Goal: Find contact information: Find contact information

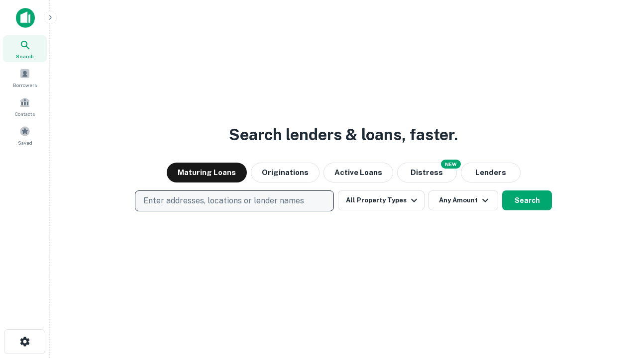
click at [234, 201] on p "Enter addresses, locations or lender names" at bounding box center [223, 201] width 161 height 12
type input "**********"
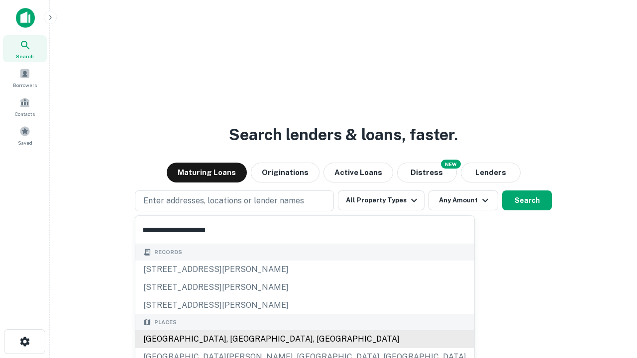
click at [238, 339] on div "Santa Monica, CA, USA" at bounding box center [304, 339] width 339 height 18
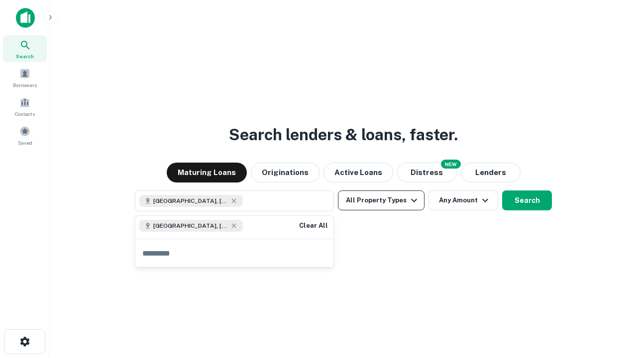
click at [381, 201] on button "All Property Types" at bounding box center [381, 201] width 87 height 20
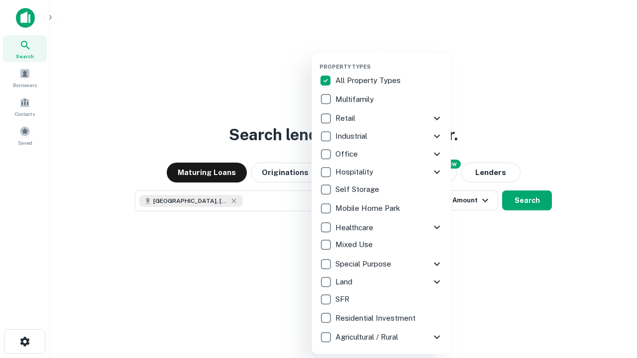
click at [389, 60] on button "button" at bounding box center [389, 60] width 139 height 0
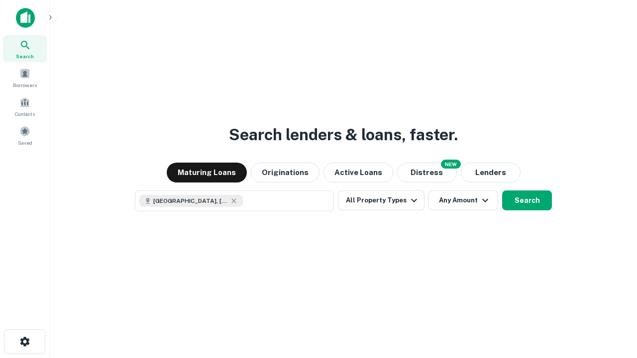
scroll to position [16, 0]
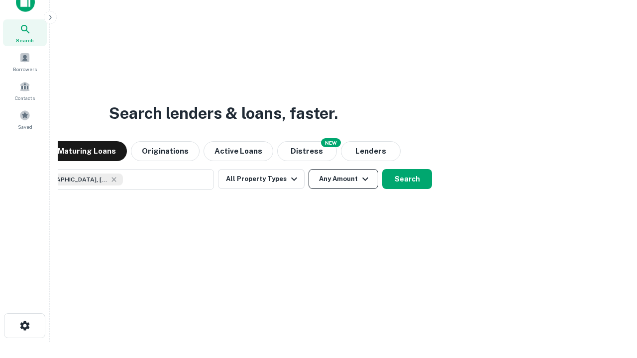
click at [309, 169] on button "Any Amount" at bounding box center [344, 179] width 70 height 20
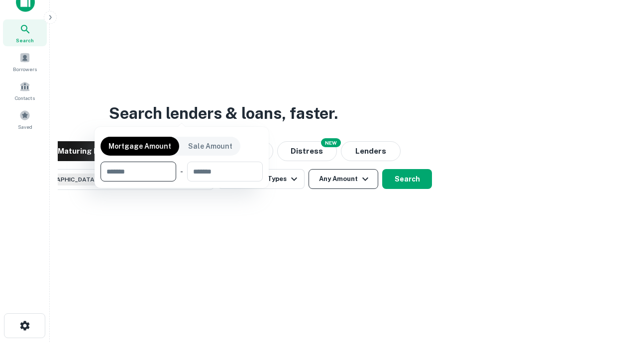
scroll to position [72, 282]
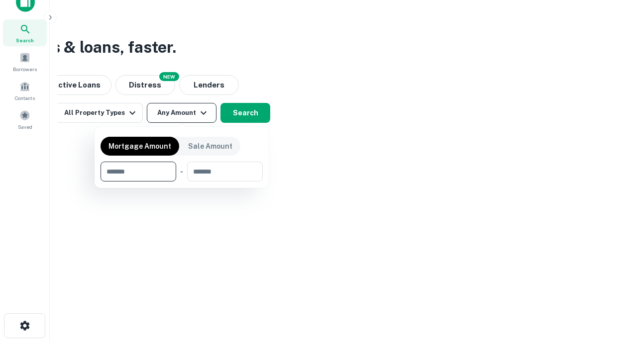
type input "*******"
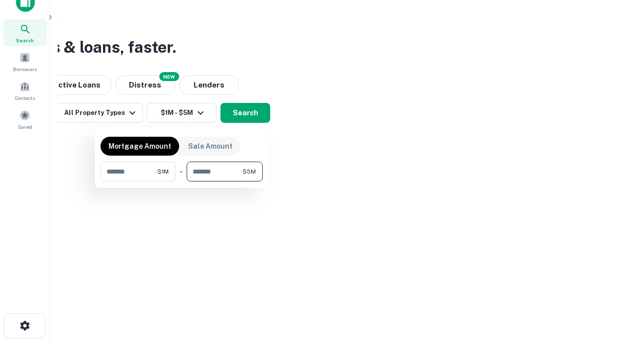
type input "*******"
click at [182, 182] on button "button" at bounding box center [182, 182] width 162 height 0
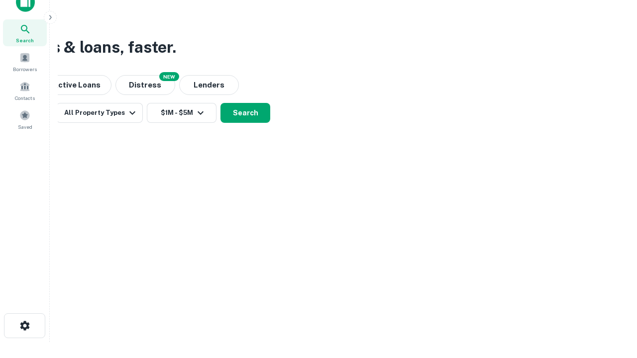
scroll to position [16, 0]
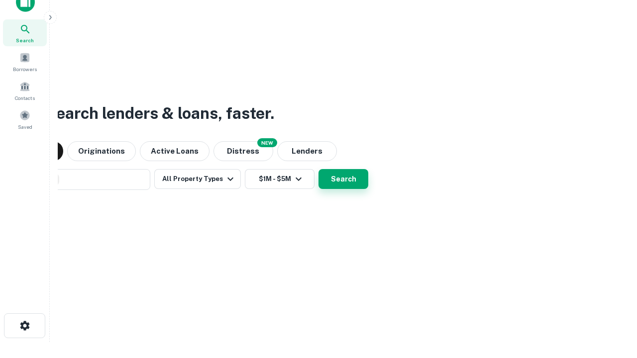
click at [319, 169] on button "Search" at bounding box center [344, 179] width 50 height 20
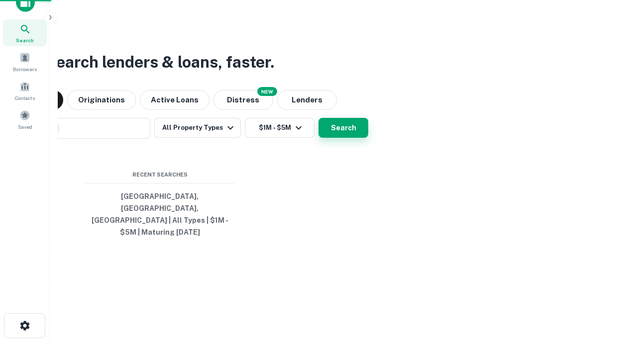
scroll to position [32, 282]
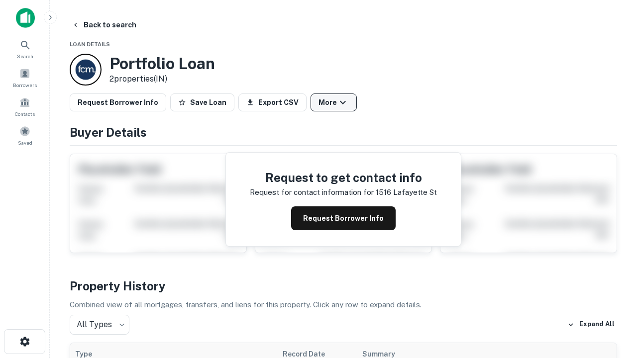
click at [333, 103] on button "More" at bounding box center [334, 103] width 46 height 18
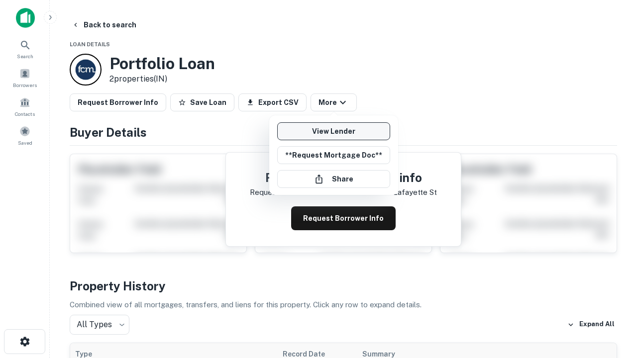
click at [333, 131] on link "View Lender" at bounding box center [333, 131] width 113 height 18
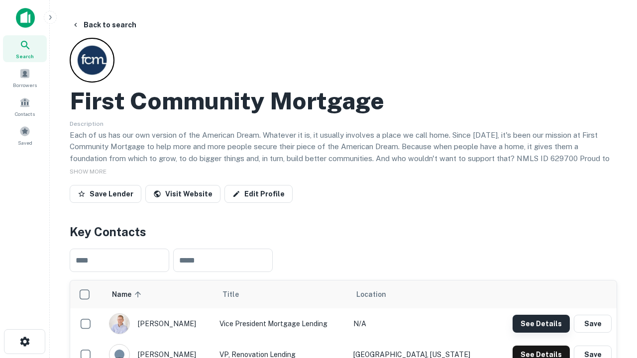
click at [541, 324] on button "See Details" at bounding box center [541, 324] width 57 height 18
click at [24, 342] on icon "button" at bounding box center [25, 342] width 12 height 12
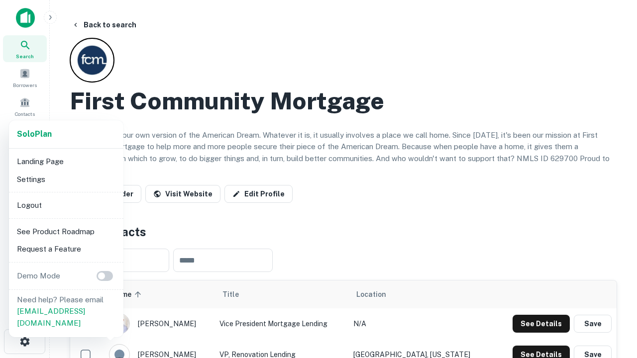
click at [66, 205] on li "Logout" at bounding box center [66, 206] width 107 height 18
